Goal: Task Accomplishment & Management: Complete application form

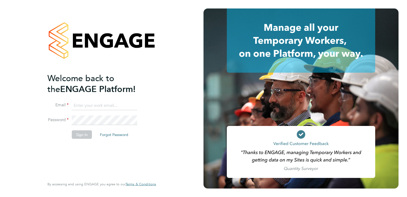
type input "[EMAIL_ADDRESS][PERSON_NAME][DOMAIN_NAME]"
click at [81, 131] on button "Sign In" at bounding box center [82, 134] width 20 height 8
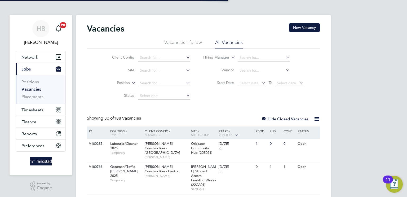
click at [24, 69] on span "Jobs" at bounding box center [25, 68] width 9 height 5
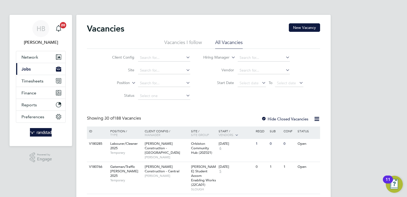
click at [25, 69] on span "Jobs" at bounding box center [25, 68] width 9 height 5
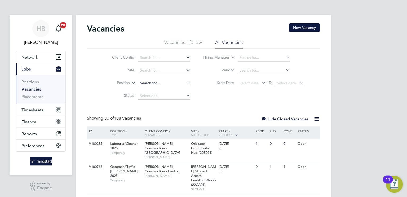
click at [167, 80] on input at bounding box center [164, 82] width 52 height 7
type input "h"
click at [170, 68] on input at bounding box center [164, 70] width 52 height 7
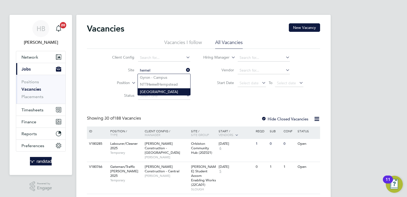
click at [161, 89] on li "Spencers Park" at bounding box center [164, 91] width 52 height 7
type input "Spencers Park"
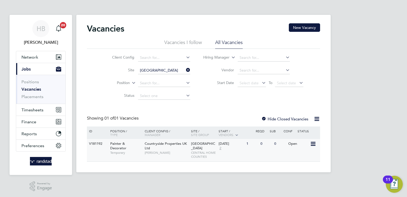
click at [159, 149] on div "Countryside Properties UK Ltd Daniel Packer" at bounding box center [166, 148] width 46 height 18
